Goal: Information Seeking & Learning: Learn about a topic

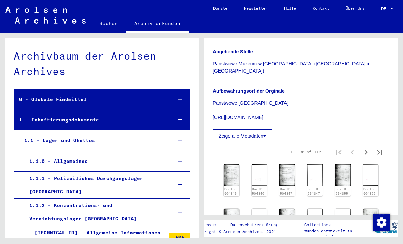
scroll to position [159, 0]
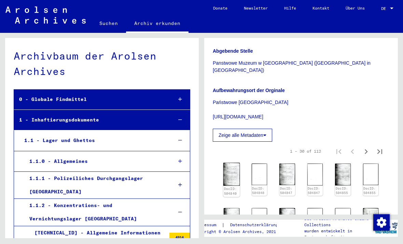
click at [236, 162] on img at bounding box center [231, 173] width 16 height 23
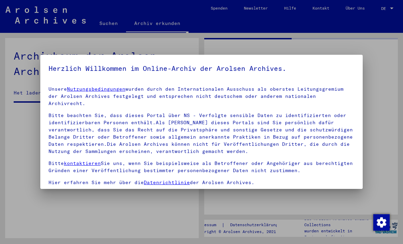
click at [230, 160] on p "Bitte kontaktieren Sie uns, wenn Sie beispielsweise als Betroffener oder Angehö…" at bounding box center [202, 167] width 306 height 14
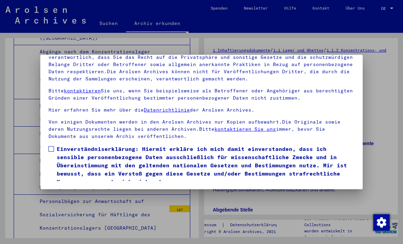
scroll to position [73, 0]
click at [54, 145] on label "Einverständniserklärung: Hiermit erkläre ich mich damit einverstanden, dass ich…" at bounding box center [202, 165] width 306 height 41
click at [87, 189] on button "Ich stimme zu" at bounding box center [75, 195] width 52 height 13
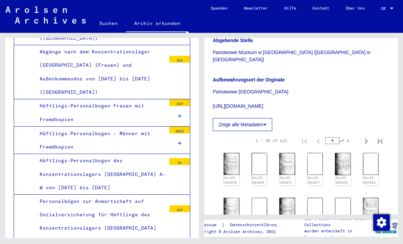
scroll to position [164, 0]
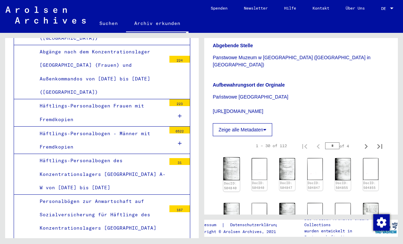
click at [230, 158] on img at bounding box center [231, 168] width 16 height 23
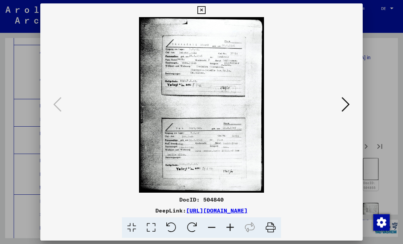
click at [346, 112] on icon at bounding box center [346, 104] width 8 height 16
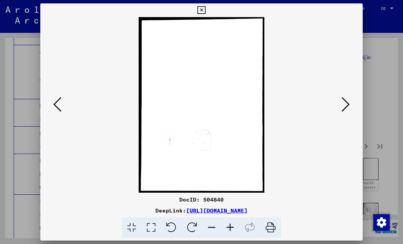
click at [359, 104] on div at bounding box center [201, 104] width 323 height 175
click at [342, 108] on icon at bounding box center [346, 104] width 8 height 16
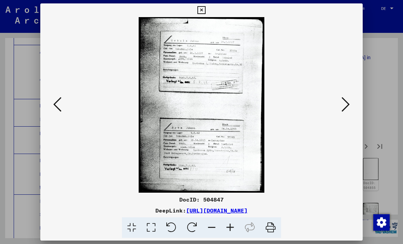
click at [342, 104] on icon at bounding box center [346, 104] width 8 height 16
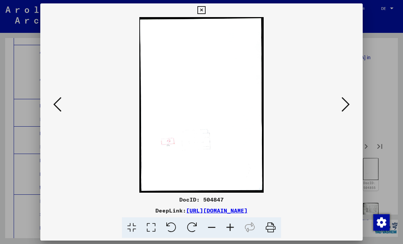
click at [343, 102] on icon at bounding box center [346, 104] width 8 height 16
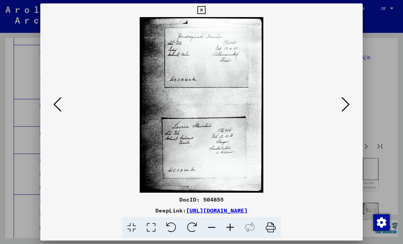
click at [347, 103] on icon at bounding box center [346, 104] width 8 height 16
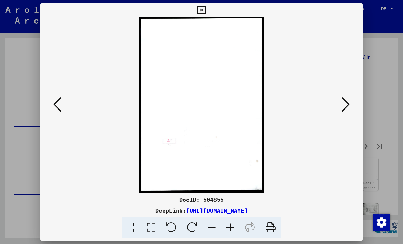
click at [349, 103] on icon at bounding box center [346, 104] width 8 height 16
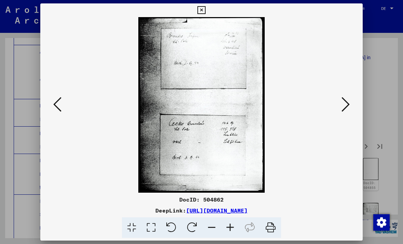
click at [349, 104] on icon at bounding box center [346, 104] width 8 height 16
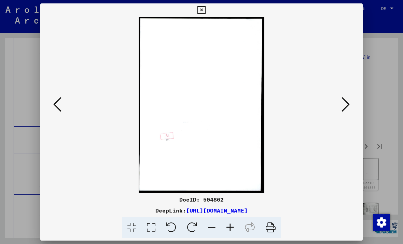
click at [348, 104] on icon at bounding box center [346, 104] width 8 height 16
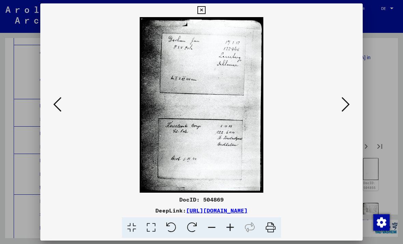
click at [347, 105] on icon at bounding box center [346, 104] width 8 height 16
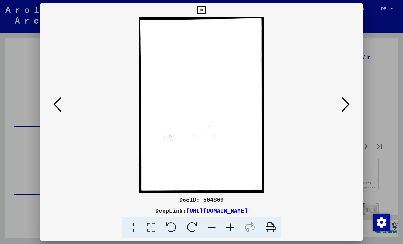
click at [348, 103] on icon at bounding box center [346, 104] width 8 height 16
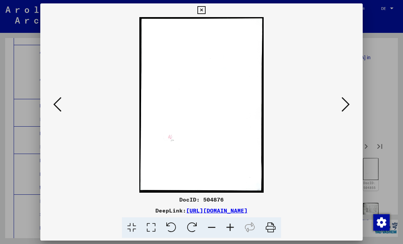
click at [205, 10] on icon at bounding box center [202, 10] width 8 height 8
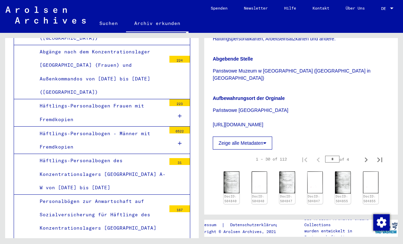
scroll to position [175, 0]
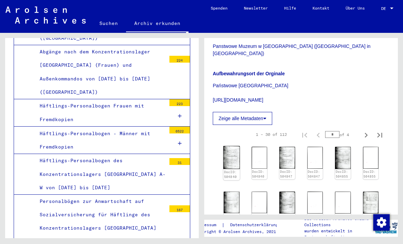
click at [232, 146] on img at bounding box center [231, 157] width 16 height 23
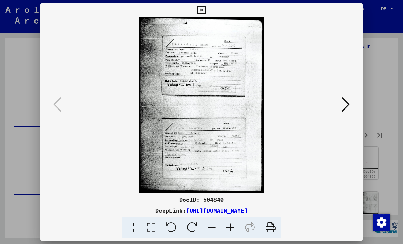
click at [346, 111] on icon at bounding box center [346, 104] width 8 height 16
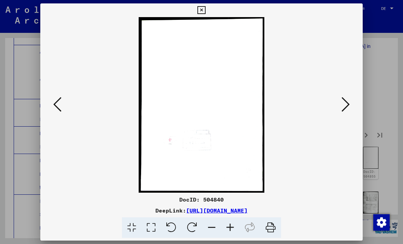
click at [62, 102] on button at bounding box center [57, 104] width 12 height 19
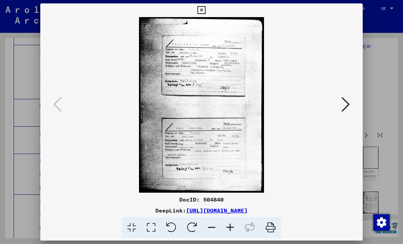
click at [347, 114] on button at bounding box center [346, 104] width 12 height 19
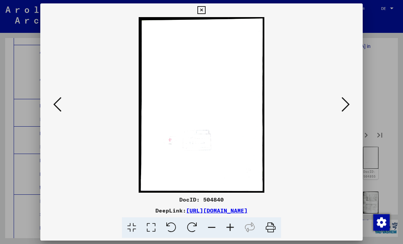
click at [66, 90] on img at bounding box center [202, 104] width 276 height 175
click at [52, 101] on button at bounding box center [57, 104] width 12 height 19
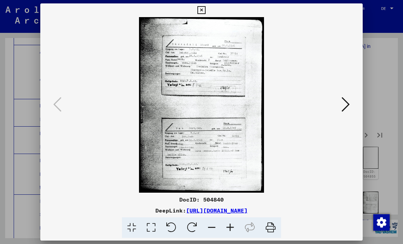
click at [248, 212] on link "[URL][DOMAIN_NAME]" at bounding box center [217, 210] width 62 height 7
click at [337, 106] on img at bounding box center [202, 104] width 276 height 175
click at [349, 98] on icon at bounding box center [346, 104] width 8 height 16
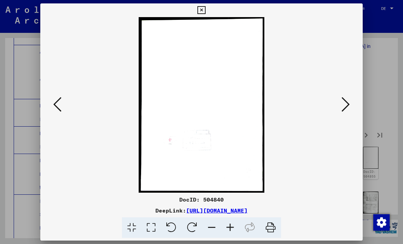
click at [351, 102] on button at bounding box center [346, 104] width 12 height 19
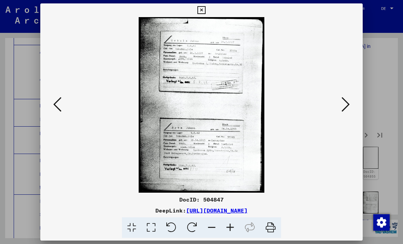
click at [344, 107] on icon at bounding box center [346, 104] width 8 height 16
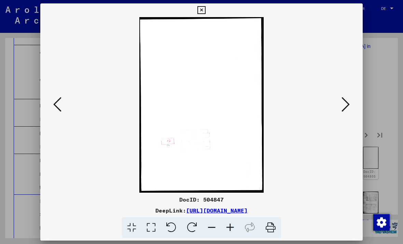
click at [349, 107] on icon at bounding box center [346, 104] width 8 height 16
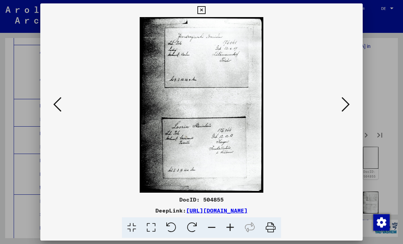
click at [347, 106] on icon at bounding box center [346, 104] width 8 height 16
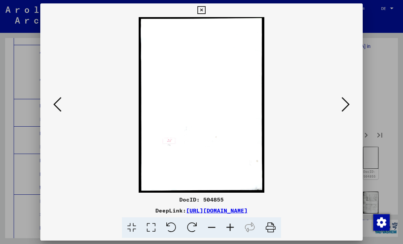
click at [349, 105] on icon at bounding box center [346, 104] width 8 height 16
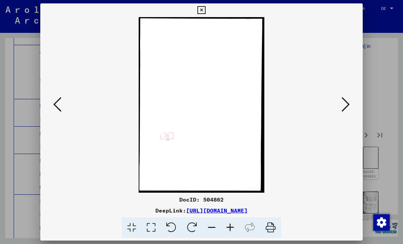
click at [348, 105] on icon at bounding box center [346, 104] width 8 height 16
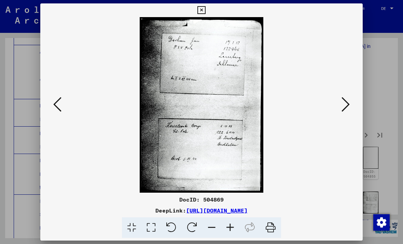
click at [348, 106] on icon at bounding box center [346, 104] width 8 height 16
click at [348, 105] on icon at bounding box center [346, 104] width 8 height 16
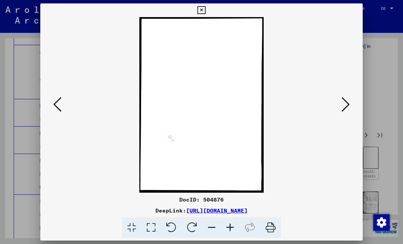
click at [348, 105] on icon at bounding box center [346, 104] width 8 height 16
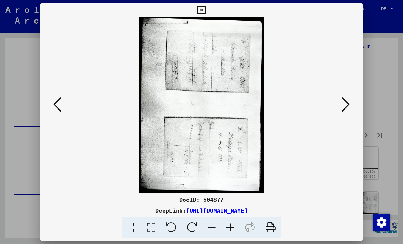
click at [349, 105] on icon at bounding box center [346, 104] width 8 height 16
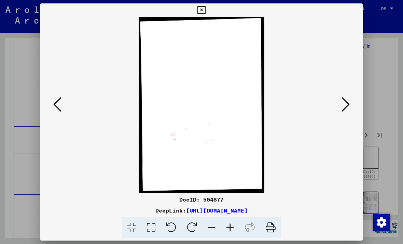
click at [349, 105] on icon at bounding box center [346, 104] width 8 height 16
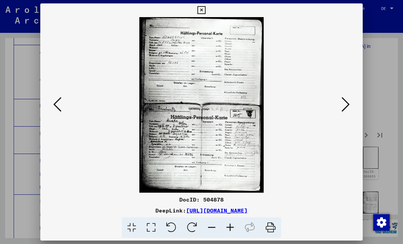
click at [351, 104] on button at bounding box center [346, 104] width 12 height 19
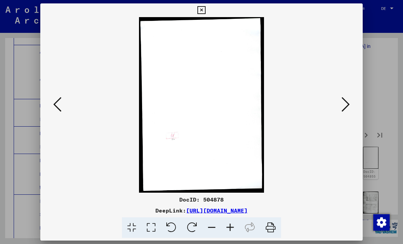
click at [351, 104] on button at bounding box center [346, 104] width 12 height 19
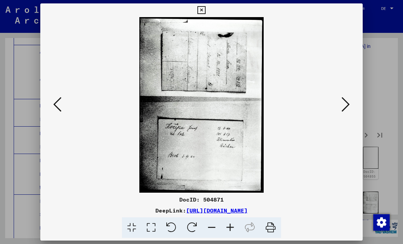
click at [54, 110] on icon at bounding box center [57, 104] width 8 height 16
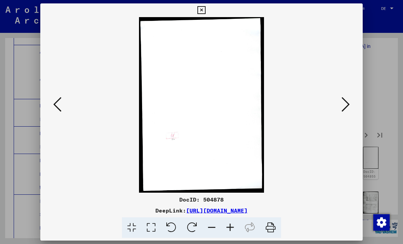
click at [51, 101] on button at bounding box center [57, 104] width 12 height 19
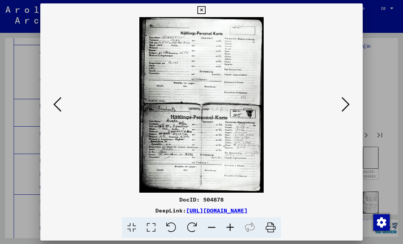
click at [349, 107] on icon at bounding box center [346, 104] width 8 height 16
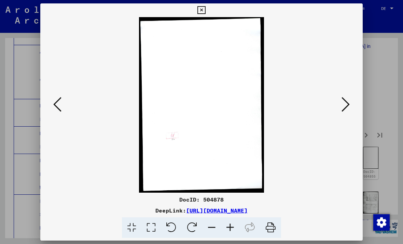
click at [351, 105] on button at bounding box center [346, 104] width 12 height 19
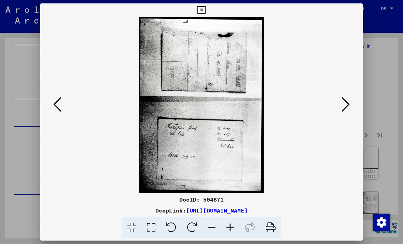
click at [351, 106] on button at bounding box center [346, 104] width 12 height 19
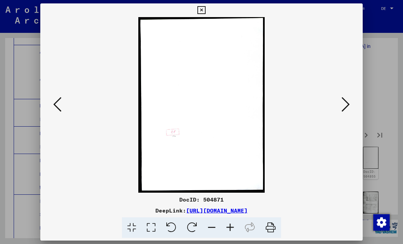
click at [351, 106] on button at bounding box center [346, 104] width 12 height 19
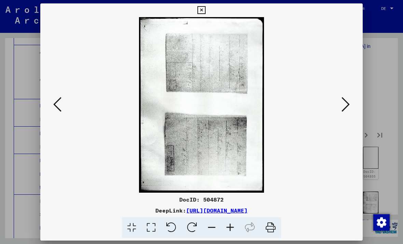
click at [351, 106] on button at bounding box center [346, 104] width 12 height 19
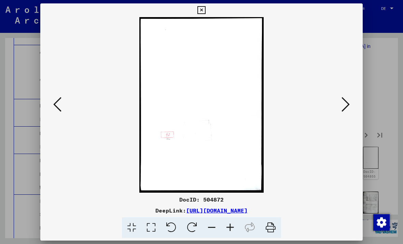
click at [351, 104] on button at bounding box center [346, 104] width 12 height 19
click at [351, 102] on button at bounding box center [346, 104] width 12 height 19
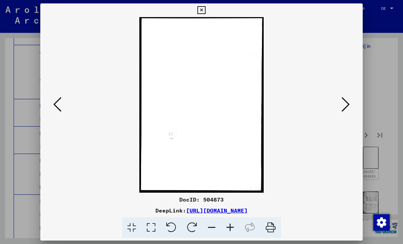
click at [351, 105] on button at bounding box center [346, 104] width 12 height 19
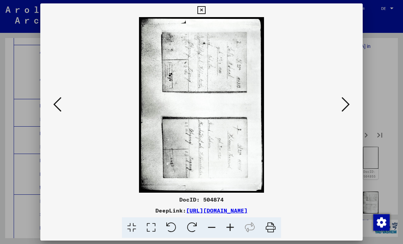
click at [352, 107] on button at bounding box center [346, 104] width 12 height 19
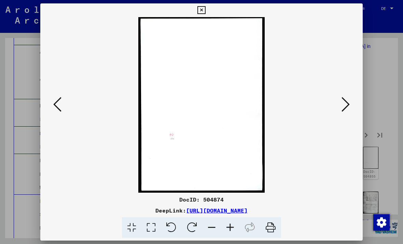
click at [352, 107] on button at bounding box center [346, 104] width 12 height 19
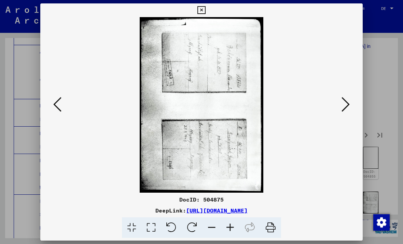
click at [351, 107] on button at bounding box center [346, 104] width 12 height 19
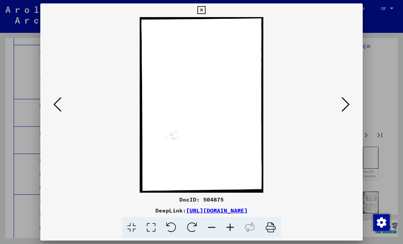
click at [350, 107] on button at bounding box center [346, 104] width 12 height 19
click at [351, 107] on button at bounding box center [346, 104] width 12 height 19
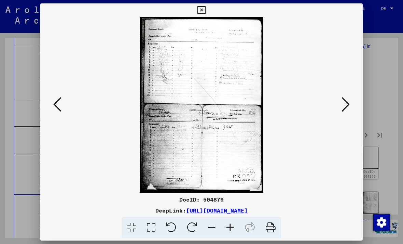
click at [351, 107] on button at bounding box center [346, 104] width 12 height 19
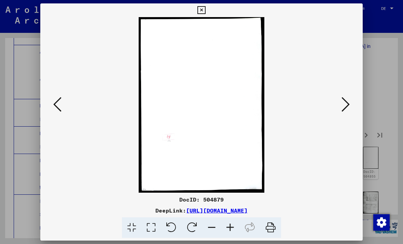
click at [351, 104] on button at bounding box center [346, 104] width 12 height 19
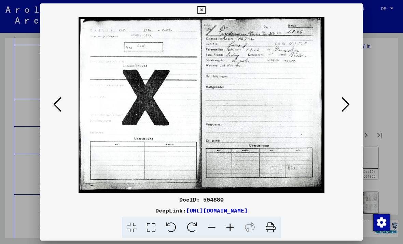
click at [351, 104] on button at bounding box center [346, 104] width 12 height 19
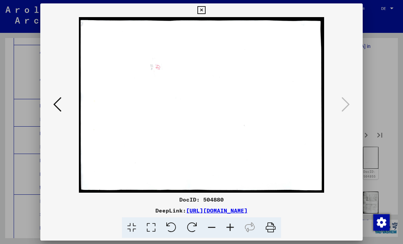
click at [353, 104] on div at bounding box center [201, 104] width 323 height 175
click at [63, 111] on button at bounding box center [57, 104] width 12 height 19
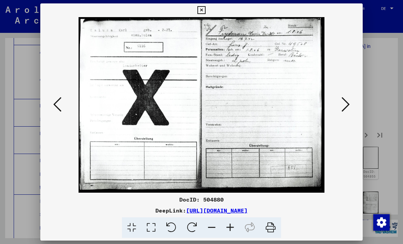
click at [56, 121] on div at bounding box center [201, 104] width 323 height 175
click at [346, 111] on icon at bounding box center [346, 104] width 8 height 16
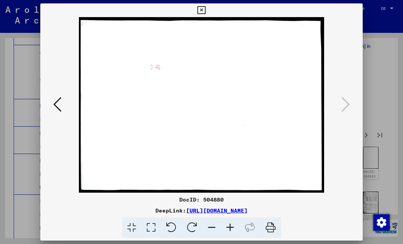
click at [205, 10] on icon at bounding box center [202, 10] width 8 height 8
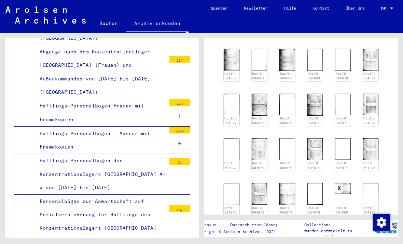
scroll to position [317, 0]
click at [360, 221] on button "Next page" at bounding box center [366, 228] width 14 height 14
type input "*"
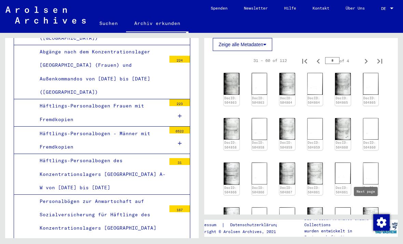
scroll to position [248, 0]
click at [230, 73] on img at bounding box center [231, 84] width 16 height 23
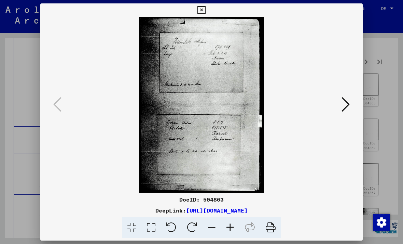
click at [347, 105] on icon at bounding box center [346, 104] width 8 height 16
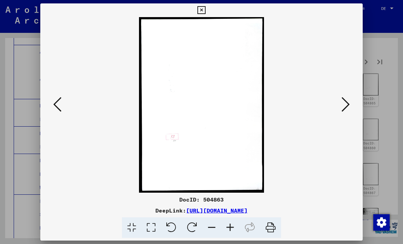
click at [344, 109] on icon at bounding box center [346, 104] width 8 height 16
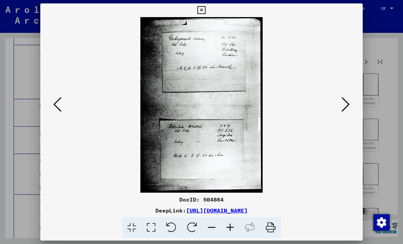
click at [343, 104] on icon at bounding box center [346, 104] width 8 height 16
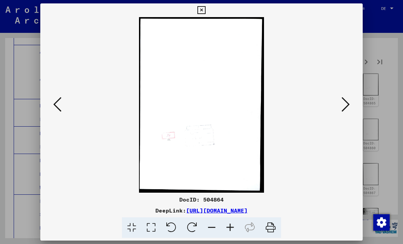
click at [344, 103] on icon at bounding box center [346, 104] width 8 height 16
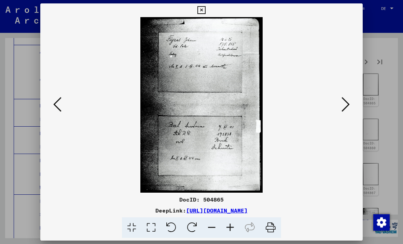
click at [342, 102] on icon at bounding box center [346, 104] width 8 height 16
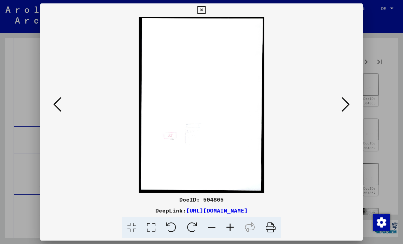
click at [341, 101] on button at bounding box center [346, 104] width 12 height 19
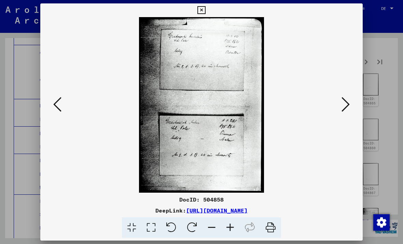
click at [345, 99] on icon at bounding box center [346, 104] width 8 height 16
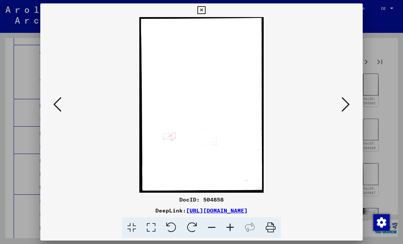
click at [344, 101] on icon at bounding box center [346, 104] width 8 height 16
click at [344, 102] on icon at bounding box center [346, 104] width 8 height 16
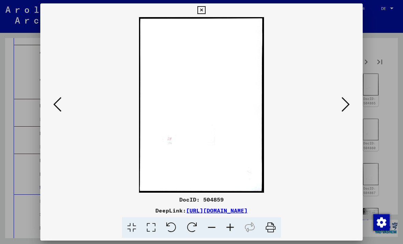
click at [344, 103] on icon at bounding box center [346, 104] width 8 height 16
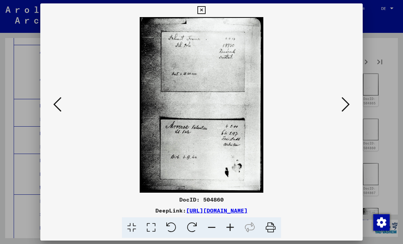
click at [345, 103] on icon at bounding box center [346, 104] width 8 height 16
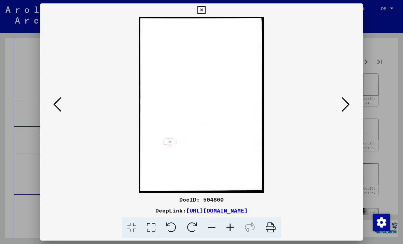
click at [347, 103] on icon at bounding box center [346, 104] width 8 height 16
click at [347, 106] on icon at bounding box center [346, 104] width 8 height 16
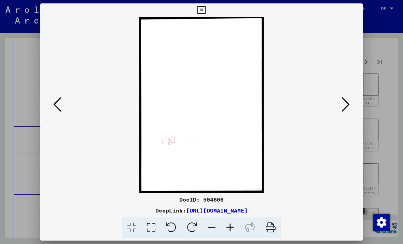
click at [344, 105] on icon at bounding box center [346, 104] width 8 height 16
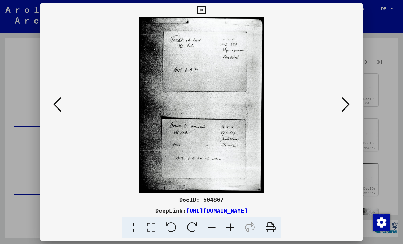
click at [345, 105] on icon at bounding box center [346, 104] width 8 height 16
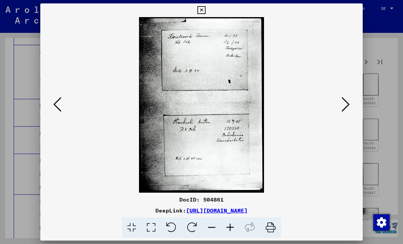
click at [348, 105] on icon at bounding box center [346, 104] width 8 height 16
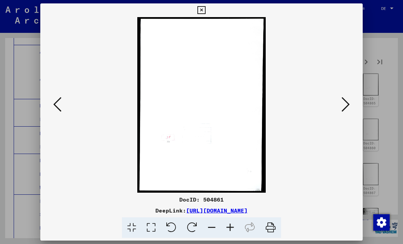
click at [349, 104] on icon at bounding box center [346, 104] width 8 height 16
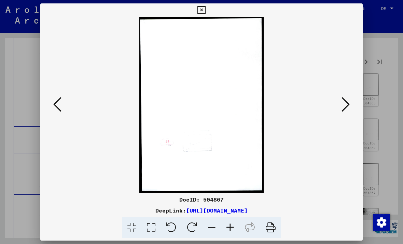
click at [350, 105] on icon at bounding box center [346, 104] width 8 height 16
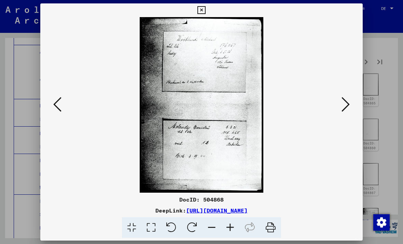
click at [344, 106] on icon at bounding box center [346, 104] width 8 height 16
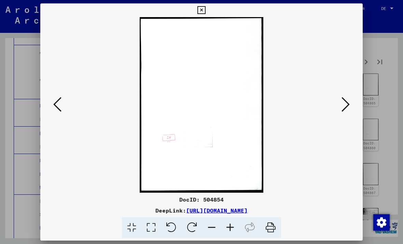
click at [346, 103] on icon at bounding box center [346, 104] width 8 height 16
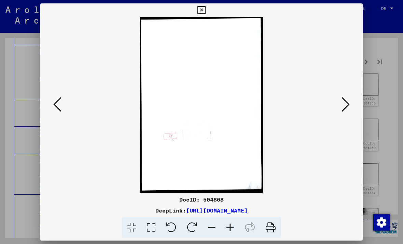
click at [349, 104] on icon at bounding box center [346, 104] width 8 height 16
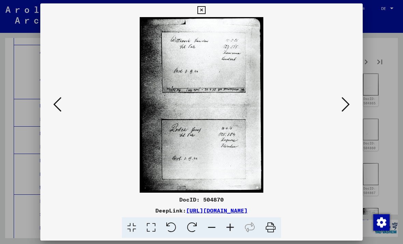
click at [349, 105] on icon at bounding box center [346, 104] width 8 height 16
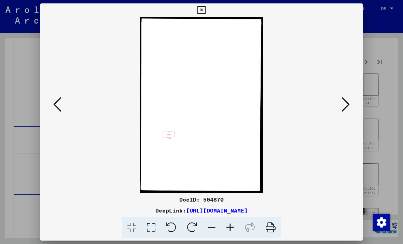
click at [351, 104] on button at bounding box center [346, 104] width 12 height 19
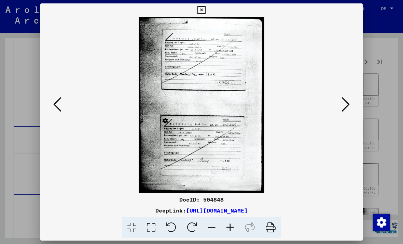
click at [351, 106] on button at bounding box center [346, 104] width 12 height 19
click at [350, 106] on button at bounding box center [346, 104] width 12 height 19
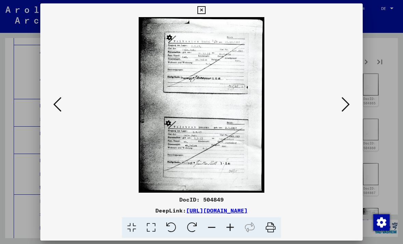
click at [351, 106] on button at bounding box center [346, 104] width 12 height 19
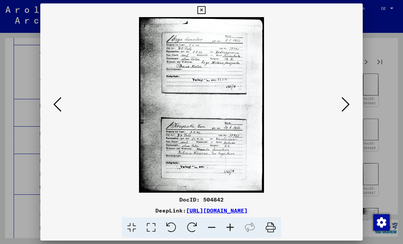
click at [350, 106] on button at bounding box center [346, 104] width 12 height 19
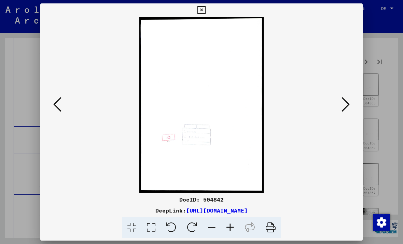
click at [351, 103] on button at bounding box center [346, 104] width 12 height 19
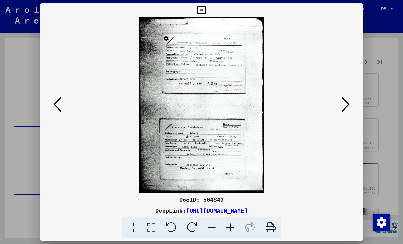
click at [350, 106] on icon at bounding box center [346, 104] width 8 height 16
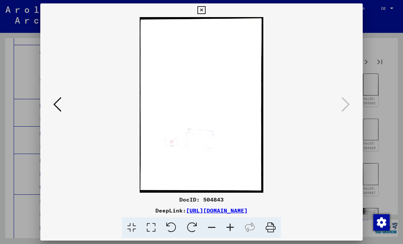
click at [352, 105] on div at bounding box center [201, 104] width 323 height 175
click at [352, 103] on div at bounding box center [201, 104] width 323 height 175
click at [207, 6] on button at bounding box center [201, 10] width 12 height 14
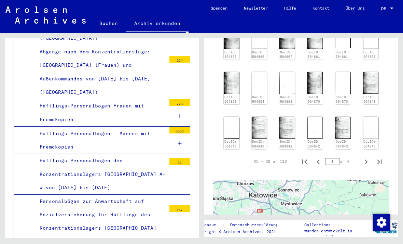
scroll to position [385, 0]
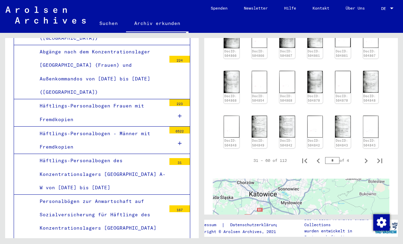
click at [353, 157] on div "* of 4" at bounding box center [342, 160] width 34 height 6
click at [368, 156] on icon "Next page" at bounding box center [367, 161] width 10 height 10
type input "*"
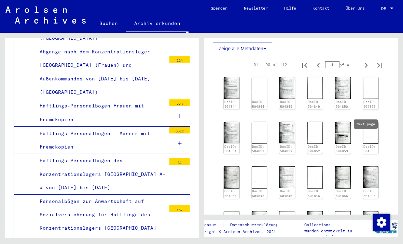
scroll to position [240, 0]
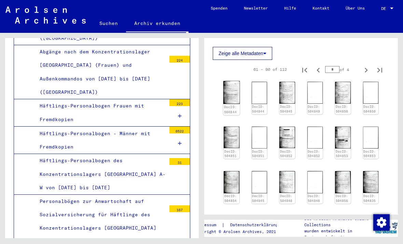
click at [231, 81] on img at bounding box center [231, 92] width 16 height 23
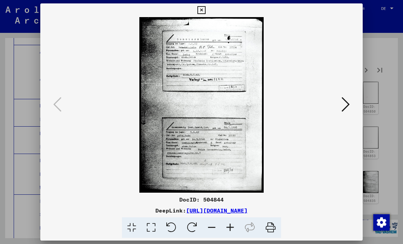
click at [351, 111] on button at bounding box center [346, 104] width 12 height 19
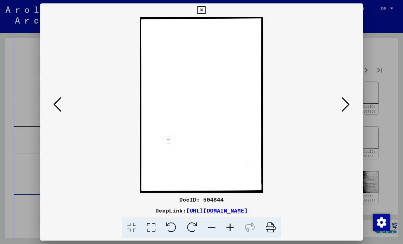
click at [337, 120] on img at bounding box center [202, 104] width 276 height 175
click at [351, 102] on button at bounding box center [346, 104] width 12 height 19
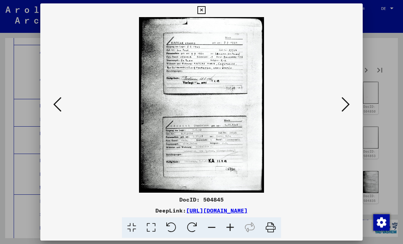
click at [351, 106] on button at bounding box center [346, 104] width 12 height 19
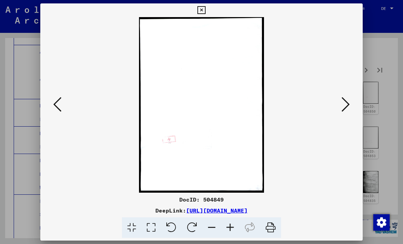
click at [351, 98] on button at bounding box center [346, 104] width 12 height 19
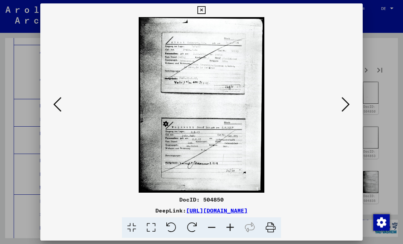
click at [351, 100] on button at bounding box center [346, 104] width 12 height 19
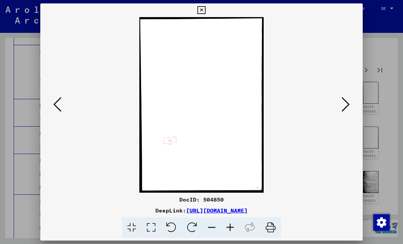
click at [351, 99] on button at bounding box center [346, 104] width 12 height 19
click at [351, 100] on button at bounding box center [346, 104] width 12 height 19
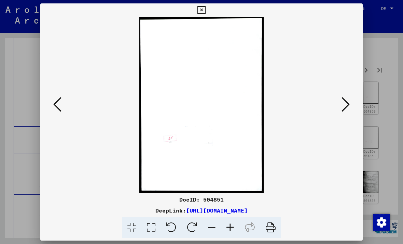
click at [351, 99] on button at bounding box center [346, 104] width 12 height 19
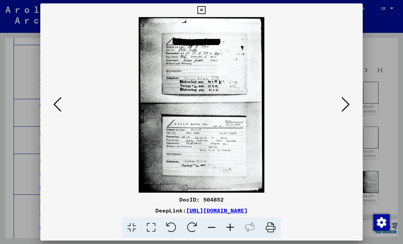
click at [351, 100] on button at bounding box center [346, 104] width 12 height 19
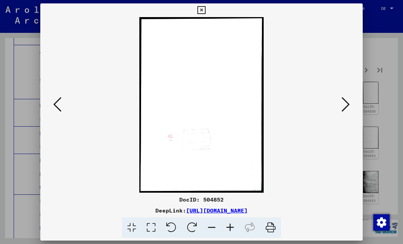
click at [352, 100] on button at bounding box center [346, 104] width 12 height 19
click at [352, 99] on button at bounding box center [346, 104] width 12 height 19
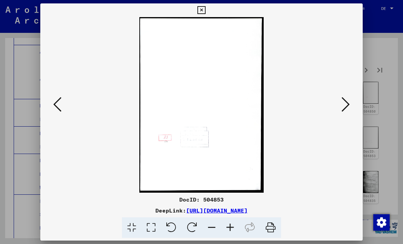
click at [351, 97] on button at bounding box center [346, 104] width 12 height 19
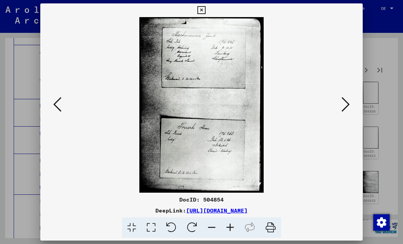
click at [351, 98] on button at bounding box center [346, 104] width 12 height 19
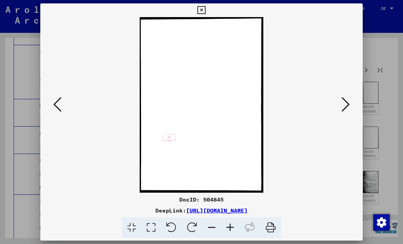
click at [351, 101] on button at bounding box center [346, 104] width 12 height 19
click at [352, 105] on button at bounding box center [346, 104] width 12 height 19
click at [351, 106] on button at bounding box center [346, 104] width 12 height 19
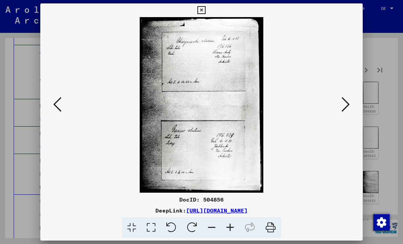
click at [351, 105] on button at bounding box center [346, 104] width 12 height 19
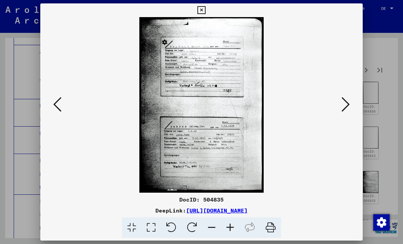
click at [351, 104] on button at bounding box center [346, 104] width 12 height 19
click at [351, 101] on button at bounding box center [346, 104] width 12 height 19
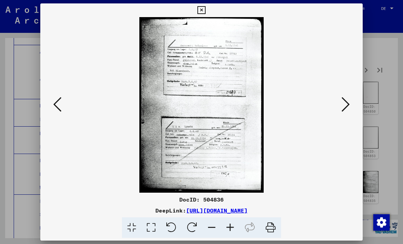
click at [351, 102] on button at bounding box center [346, 104] width 12 height 19
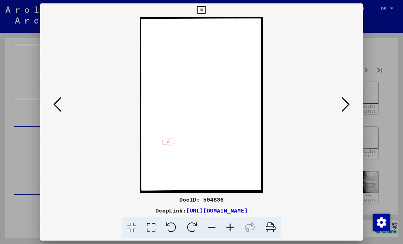
click at [351, 102] on button at bounding box center [346, 104] width 12 height 19
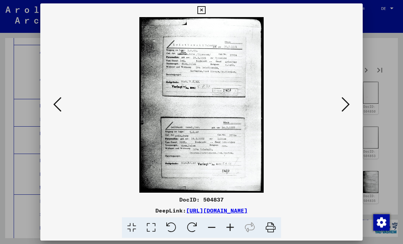
click at [350, 103] on button at bounding box center [346, 104] width 12 height 19
click at [350, 103] on icon at bounding box center [346, 104] width 8 height 16
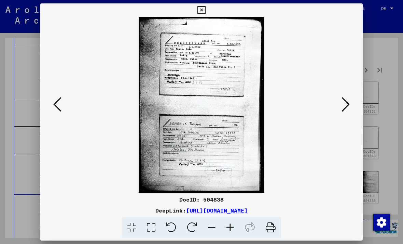
click at [350, 105] on icon at bounding box center [346, 104] width 8 height 16
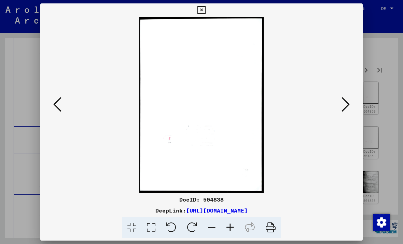
click at [207, 16] on button at bounding box center [201, 10] width 12 height 14
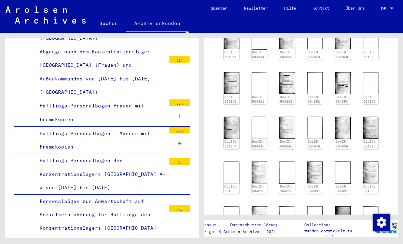
scroll to position [396, 0]
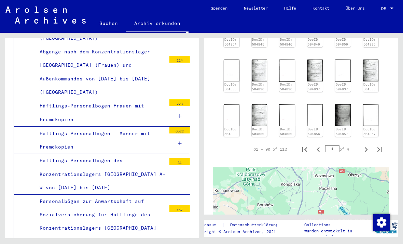
click at [366, 145] on icon "Next page" at bounding box center [367, 150] width 10 height 10
type input "*"
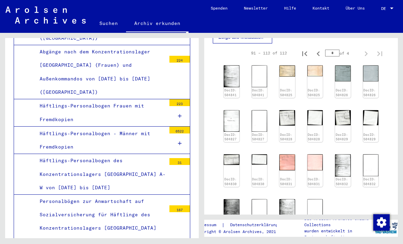
scroll to position [262, 0]
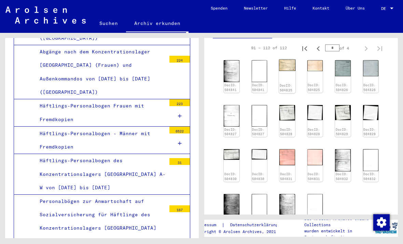
click at [289, 59] on img at bounding box center [287, 65] width 16 height 12
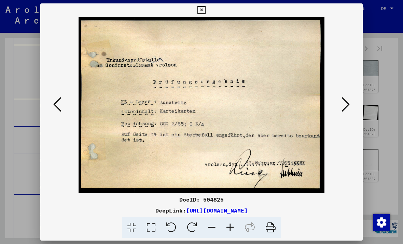
click at [359, 99] on div at bounding box center [201, 104] width 323 height 175
click at [351, 99] on button at bounding box center [346, 104] width 12 height 19
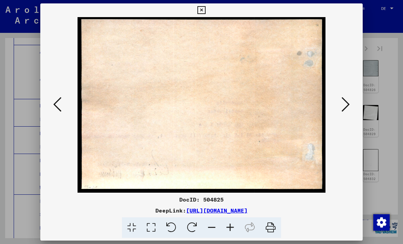
click at [355, 103] on div at bounding box center [201, 104] width 323 height 175
click at [352, 99] on button at bounding box center [346, 104] width 12 height 19
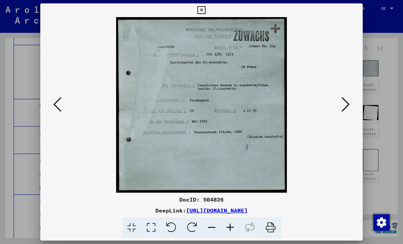
click at [350, 104] on icon at bounding box center [346, 104] width 8 height 16
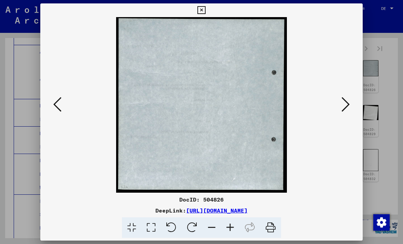
click at [351, 101] on button at bounding box center [346, 104] width 12 height 19
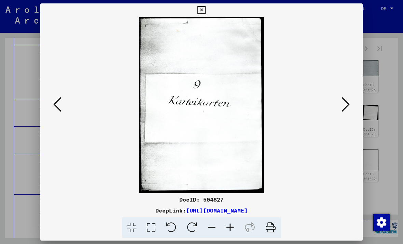
click at [351, 99] on button at bounding box center [346, 104] width 12 height 19
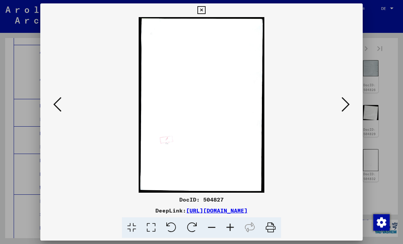
click at [351, 101] on button at bounding box center [346, 104] width 12 height 19
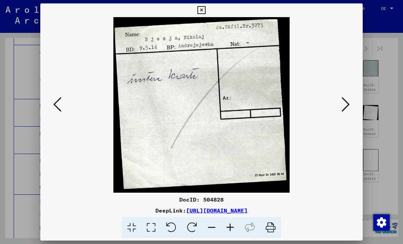
click at [356, 101] on div at bounding box center [201, 104] width 323 height 175
click at [359, 99] on div at bounding box center [201, 104] width 323 height 175
click at [360, 99] on div at bounding box center [201, 104] width 323 height 175
click at [349, 101] on icon at bounding box center [346, 104] width 8 height 16
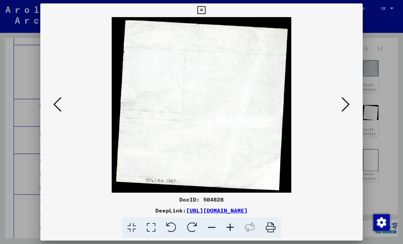
click at [349, 103] on icon at bounding box center [346, 104] width 8 height 16
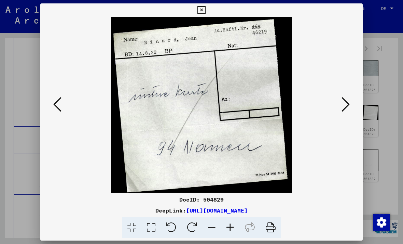
click at [350, 103] on button at bounding box center [346, 104] width 12 height 19
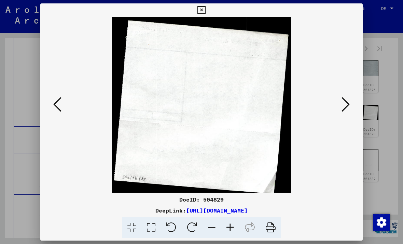
click at [351, 103] on button at bounding box center [346, 104] width 12 height 19
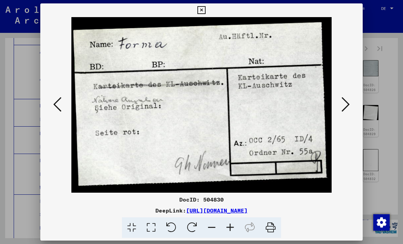
click at [350, 104] on icon at bounding box center [346, 104] width 8 height 16
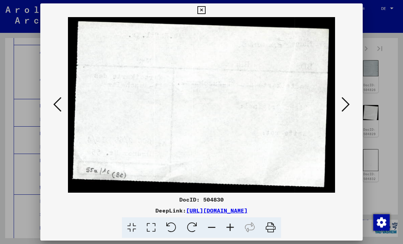
click at [351, 103] on button at bounding box center [346, 104] width 12 height 19
click at [352, 102] on button at bounding box center [346, 104] width 12 height 19
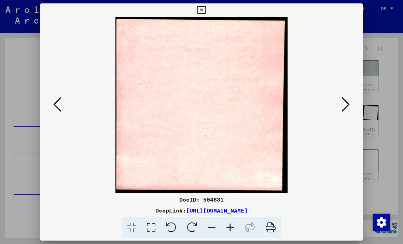
click at [351, 101] on button at bounding box center [346, 104] width 12 height 19
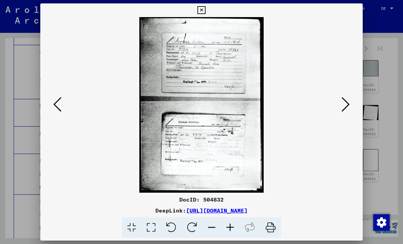
click at [351, 100] on button at bounding box center [346, 104] width 12 height 19
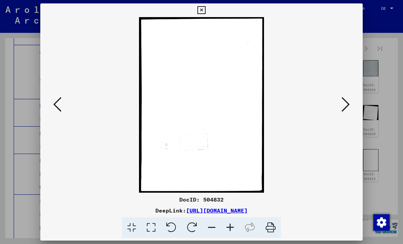
click at [351, 102] on button at bounding box center [346, 104] width 12 height 19
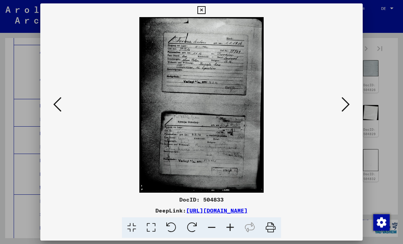
click at [54, 100] on icon at bounding box center [57, 104] width 8 height 16
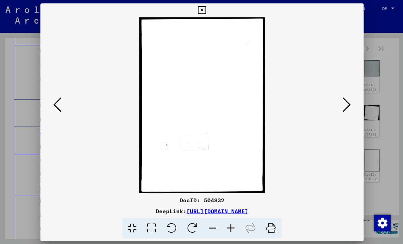
click at [63, 106] on button at bounding box center [57, 104] width 12 height 19
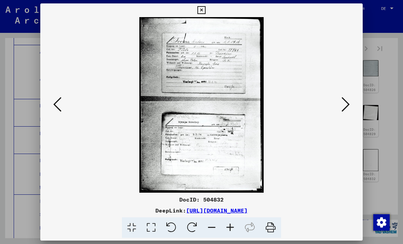
click at [343, 110] on icon at bounding box center [346, 104] width 8 height 16
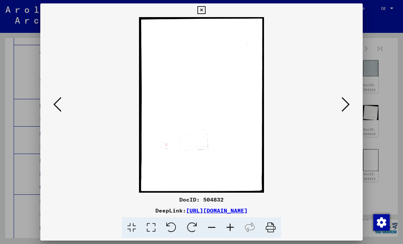
click at [343, 107] on icon at bounding box center [346, 104] width 8 height 16
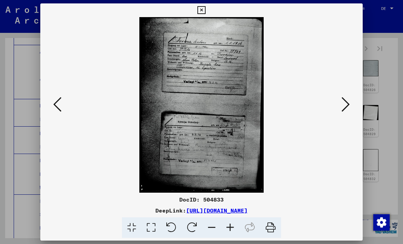
click at [344, 105] on icon at bounding box center [346, 104] width 8 height 16
click at [343, 96] on icon at bounding box center [346, 104] width 8 height 16
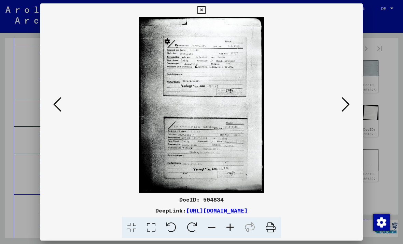
click at [345, 100] on icon at bounding box center [346, 104] width 8 height 16
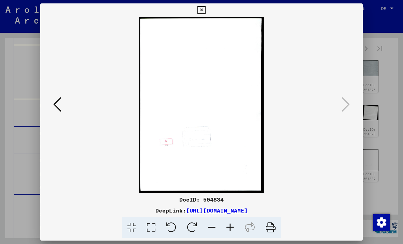
click at [50, 96] on div at bounding box center [201, 104] width 323 height 175
click at [62, 93] on div at bounding box center [201, 104] width 323 height 175
click at [62, 109] on button at bounding box center [57, 104] width 12 height 19
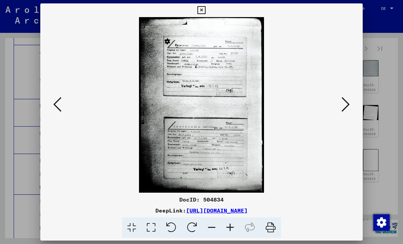
click at [349, 105] on icon at bounding box center [346, 104] width 8 height 16
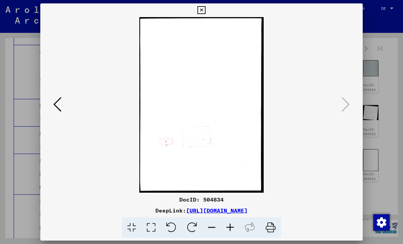
click at [363, 8] on div at bounding box center [201, 122] width 403 height 244
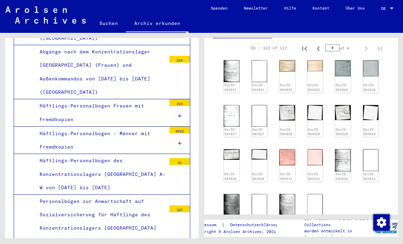
click at [353, 14] on link "Über Uns" at bounding box center [356, 8] width 36 height 16
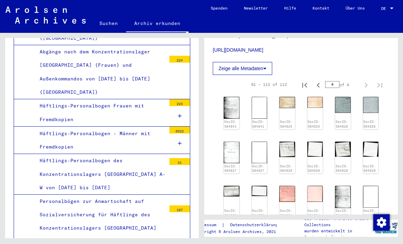
scroll to position [221, 0]
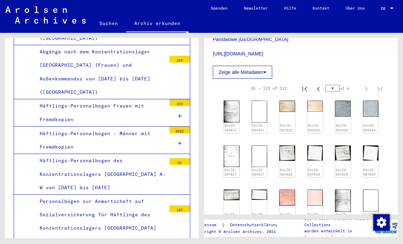
click at [319, 84] on icon "Previous page" at bounding box center [319, 89] width 10 height 10
type input "*"
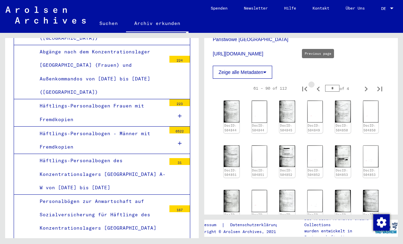
click at [321, 84] on icon "Previous page" at bounding box center [319, 89] width 10 height 10
type input "*"
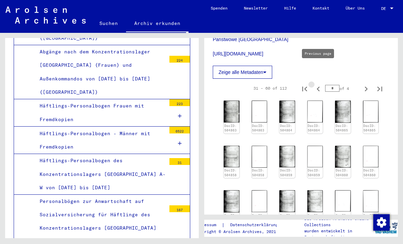
click at [321, 84] on icon "Previous page" at bounding box center [319, 89] width 10 height 10
type input "*"
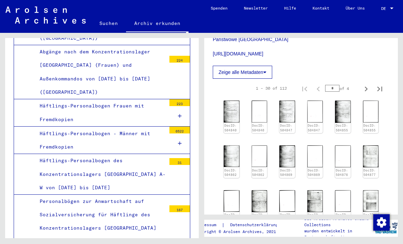
click at [264, 66] on button "Zeige alle Metadaten" at bounding box center [242, 72] width 59 height 13
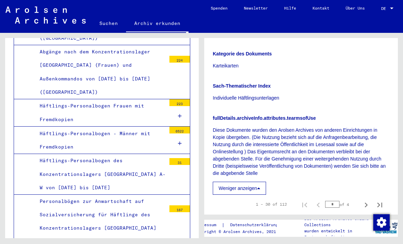
scroll to position [445, 0]
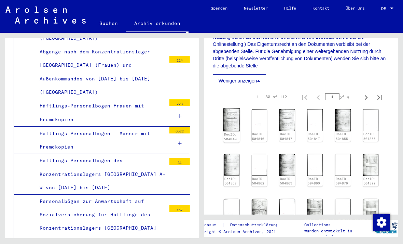
click at [232, 108] on img at bounding box center [231, 119] width 16 height 23
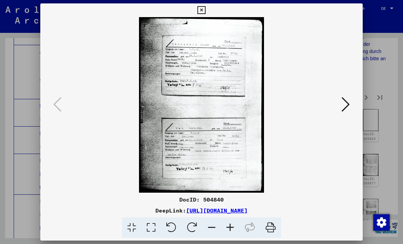
click at [343, 108] on icon at bounding box center [346, 104] width 8 height 16
click at [346, 107] on icon at bounding box center [346, 104] width 8 height 16
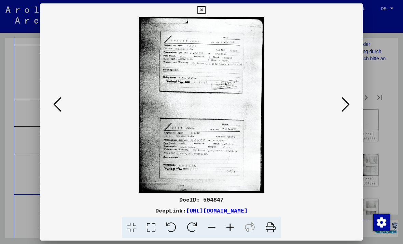
click at [346, 106] on icon at bounding box center [346, 104] width 8 height 16
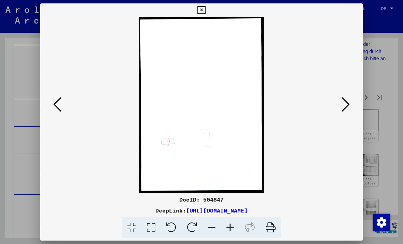
click at [349, 108] on icon at bounding box center [346, 104] width 8 height 16
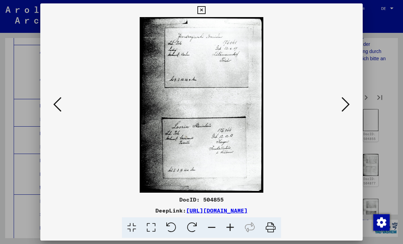
click at [348, 106] on icon at bounding box center [346, 104] width 8 height 16
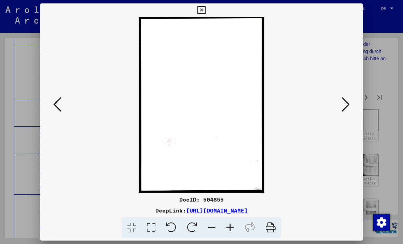
click at [347, 104] on icon at bounding box center [346, 104] width 8 height 16
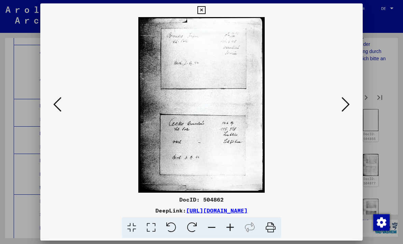
click at [346, 102] on icon at bounding box center [346, 104] width 8 height 16
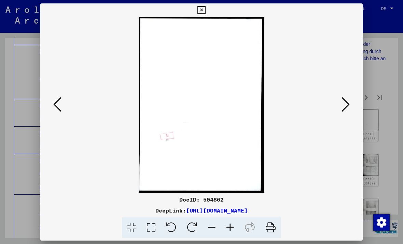
click at [345, 103] on icon at bounding box center [346, 104] width 8 height 16
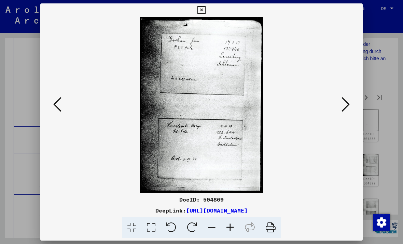
click at [343, 104] on icon at bounding box center [346, 104] width 8 height 16
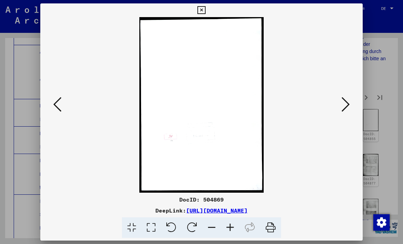
click at [350, 98] on button at bounding box center [346, 104] width 12 height 19
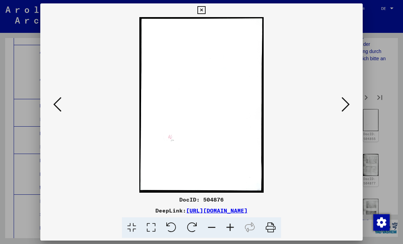
click at [346, 100] on icon at bounding box center [346, 104] width 8 height 16
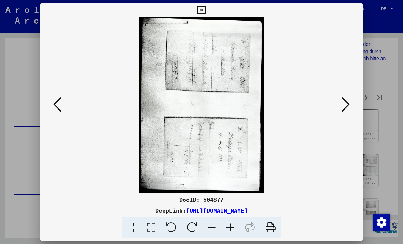
click at [351, 103] on button at bounding box center [346, 104] width 12 height 19
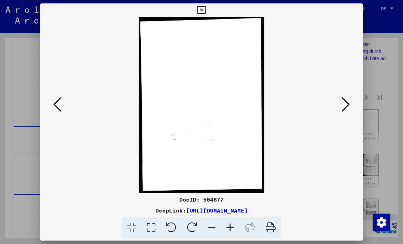
click at [351, 103] on button at bounding box center [346, 104] width 12 height 19
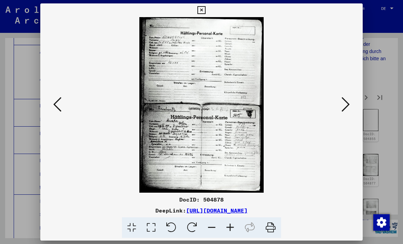
click at [345, 106] on icon at bounding box center [346, 104] width 8 height 16
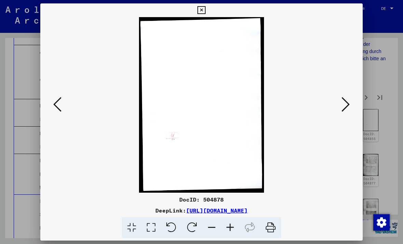
click at [52, 105] on button at bounding box center [57, 104] width 12 height 19
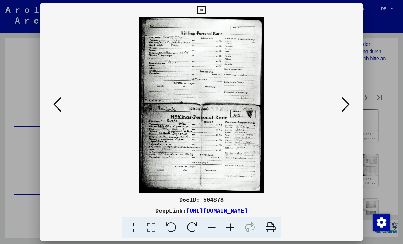
click at [205, 8] on icon at bounding box center [202, 10] width 8 height 8
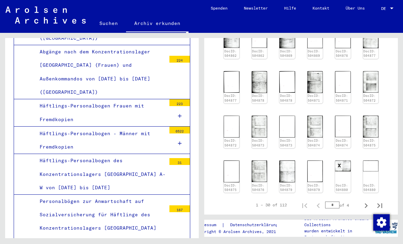
scroll to position [573, 0]
